Goal: Transaction & Acquisition: Obtain resource

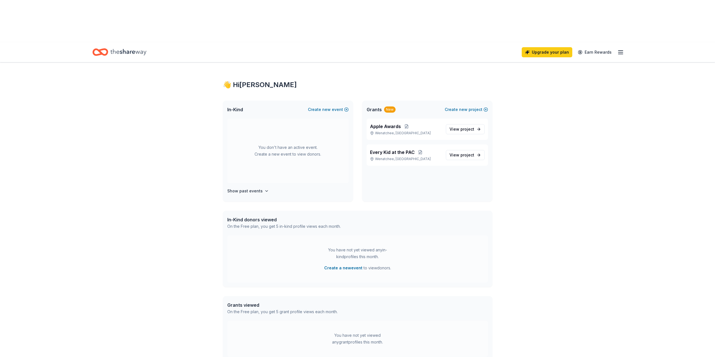
click at [125, 46] on icon "Home" at bounding box center [128, 52] width 36 height 12
click at [465, 152] on span "project" at bounding box center [467, 154] width 14 height 5
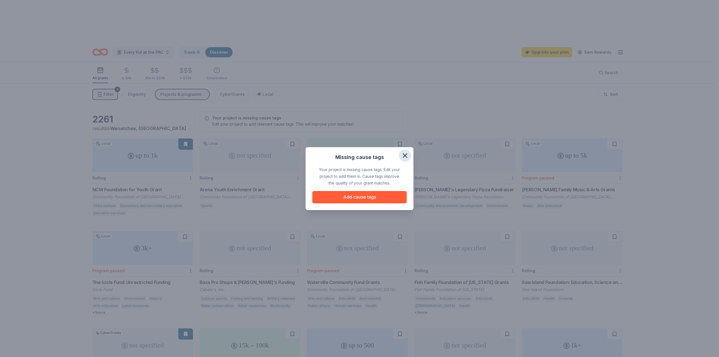
click at [406, 158] on icon "button" at bounding box center [405, 156] width 8 height 8
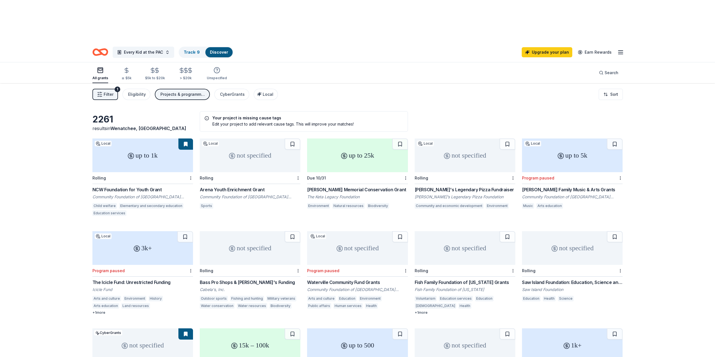
click at [118, 186] on div "NCW Foundation for Youth Grant" at bounding box center [142, 189] width 101 height 7
click at [464, 186] on div "Abby's Legendary Pizza Fundraiser" at bounding box center [465, 189] width 101 height 7
click at [360, 279] on div "Waterville Community Fund Grants" at bounding box center [357, 282] width 101 height 7
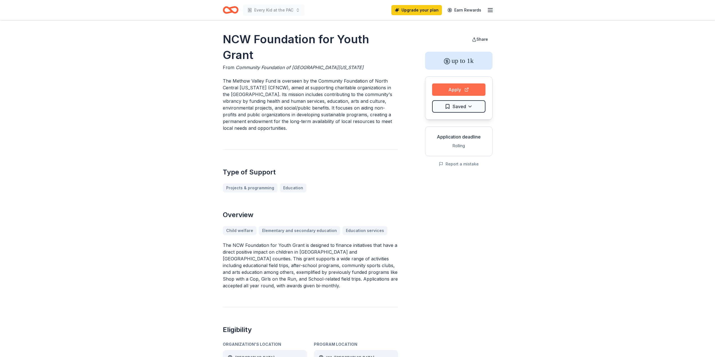
click at [441, 93] on button "Apply" at bounding box center [458, 89] width 53 height 12
